Goal: Task Accomplishment & Management: Use online tool/utility

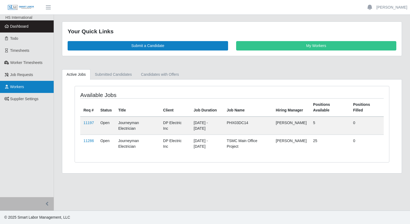
click at [24, 90] on link "Workers" at bounding box center [27, 87] width 54 height 12
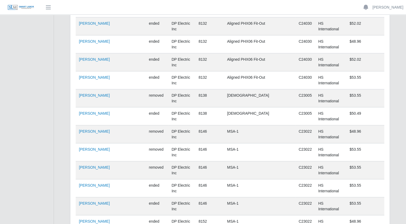
scroll to position [3566, 0]
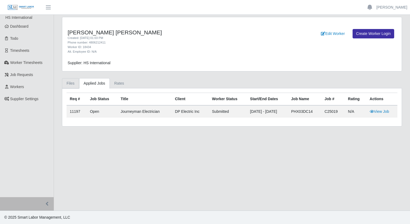
click at [71, 81] on link "Files" at bounding box center [70, 83] width 17 height 10
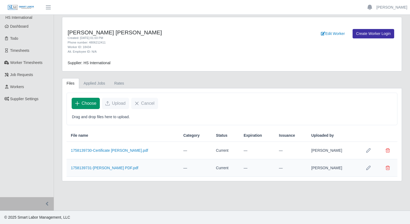
click at [85, 103] on span "Choose" at bounding box center [88, 103] width 15 height 6
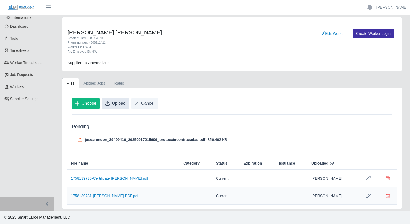
click at [116, 100] on span "Upload" at bounding box center [119, 103] width 14 height 6
